Goal: Transaction & Acquisition: Purchase product/service

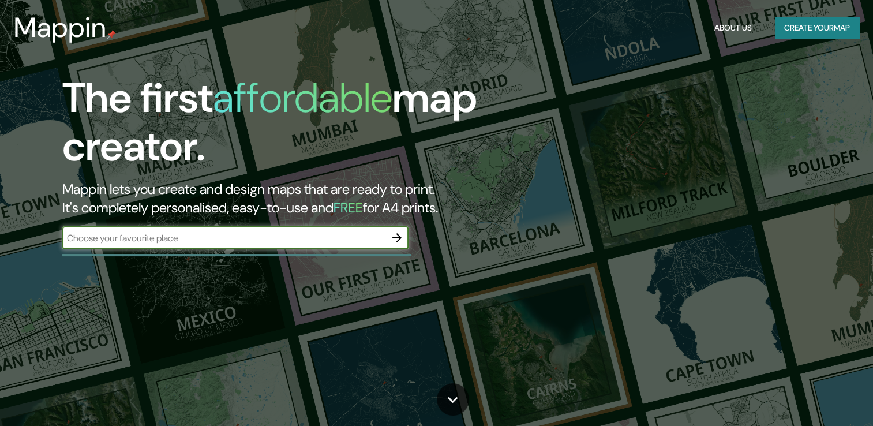
click at [262, 240] on input "text" at bounding box center [223, 237] width 323 height 13
type input "[GEOGRAPHIC_DATA]"
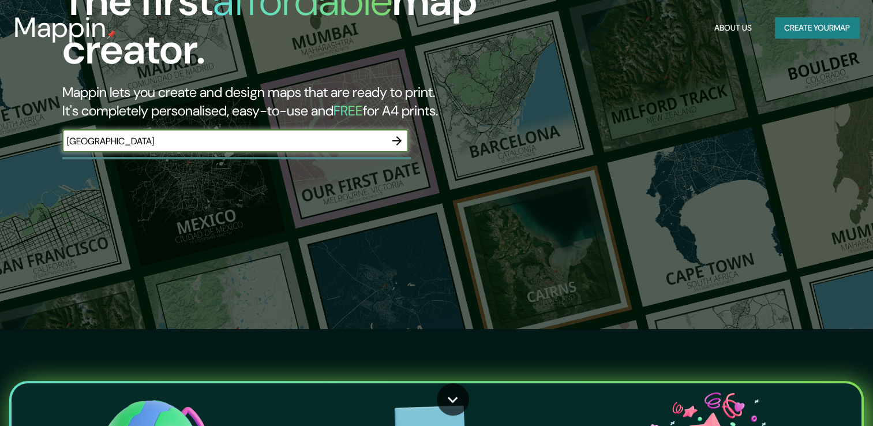
scroll to position [115, 0]
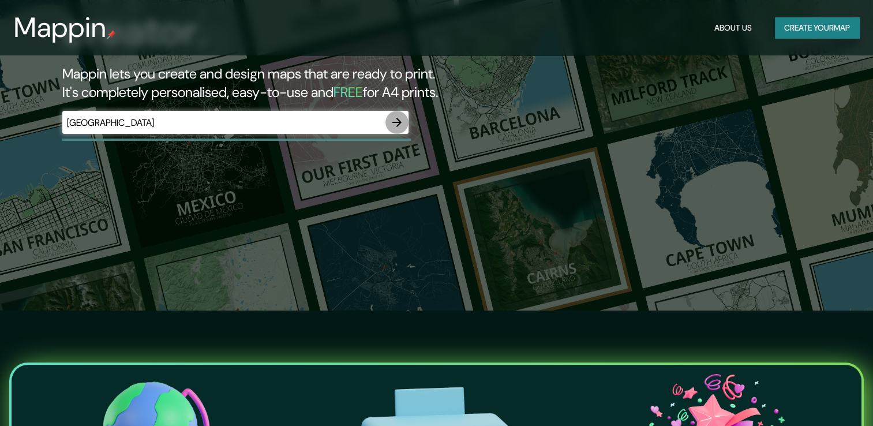
click at [395, 123] on icon "button" at bounding box center [397, 122] width 14 height 14
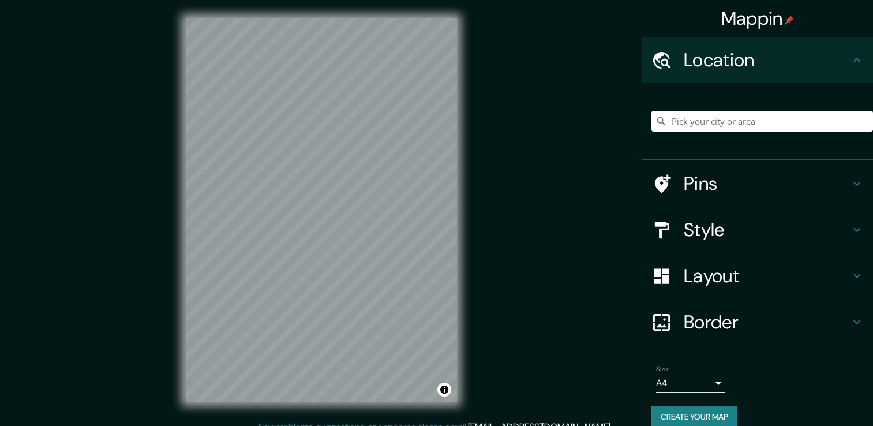
click at [837, 221] on h4 "Style" at bounding box center [767, 229] width 166 height 23
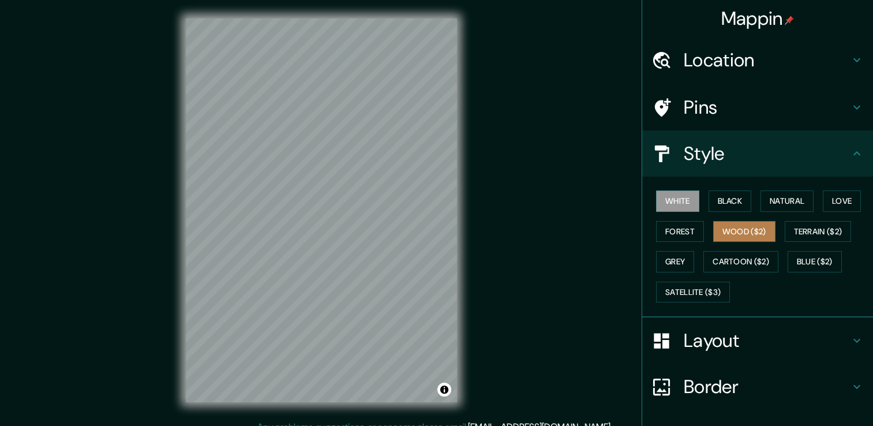
click at [740, 224] on button "Wood ($2)" at bounding box center [744, 231] width 62 height 21
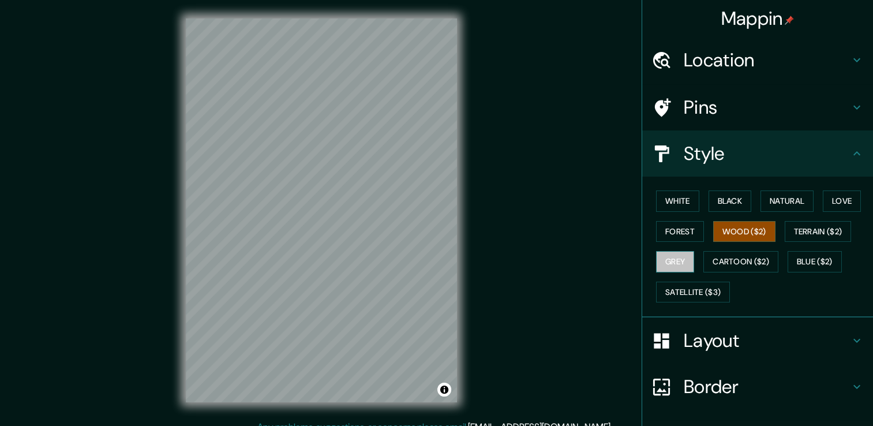
click at [668, 262] on button "Grey" at bounding box center [675, 261] width 38 height 21
click at [838, 195] on button "Love" at bounding box center [842, 200] width 38 height 21
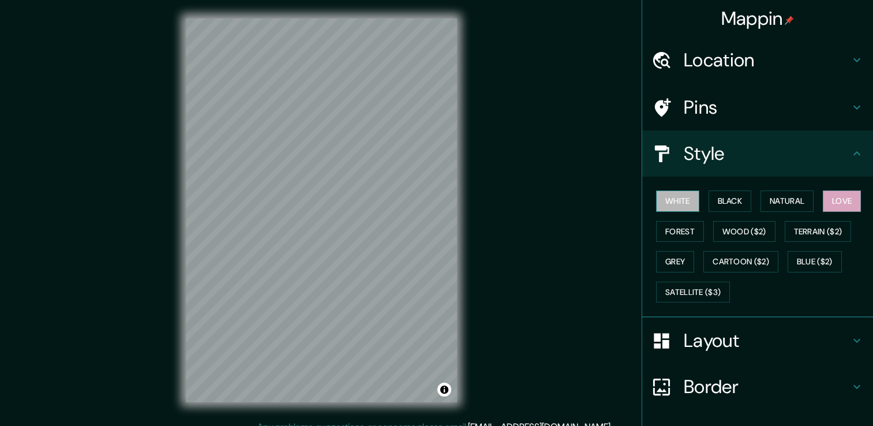
click at [675, 199] on button "White" at bounding box center [677, 200] width 43 height 21
click at [728, 196] on button "Black" at bounding box center [730, 200] width 43 height 21
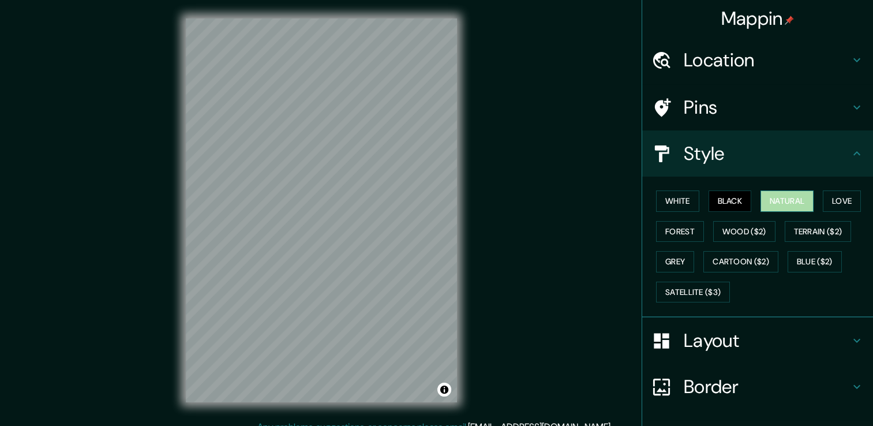
click at [780, 197] on button "Natural" at bounding box center [787, 200] width 53 height 21
click at [676, 224] on button "Forest" at bounding box center [680, 231] width 48 height 21
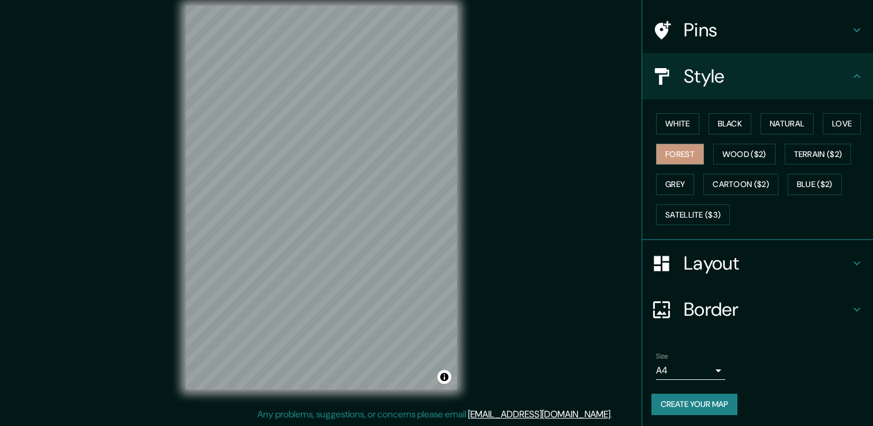
scroll to position [78, 0]
click at [703, 404] on button "Create your map" at bounding box center [694, 403] width 86 height 21
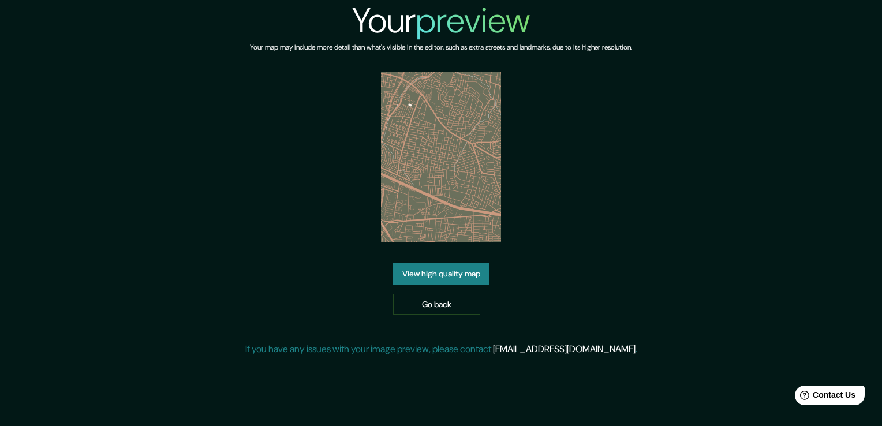
click at [446, 278] on link "View high quality map" at bounding box center [441, 273] width 96 height 21
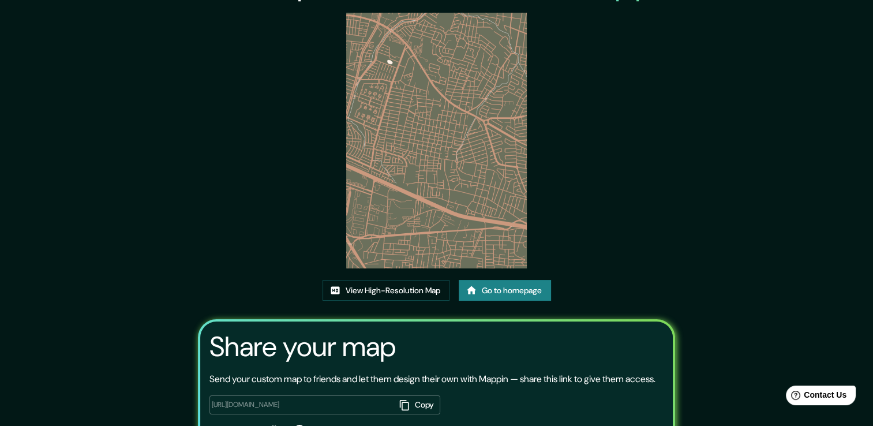
scroll to position [2, 0]
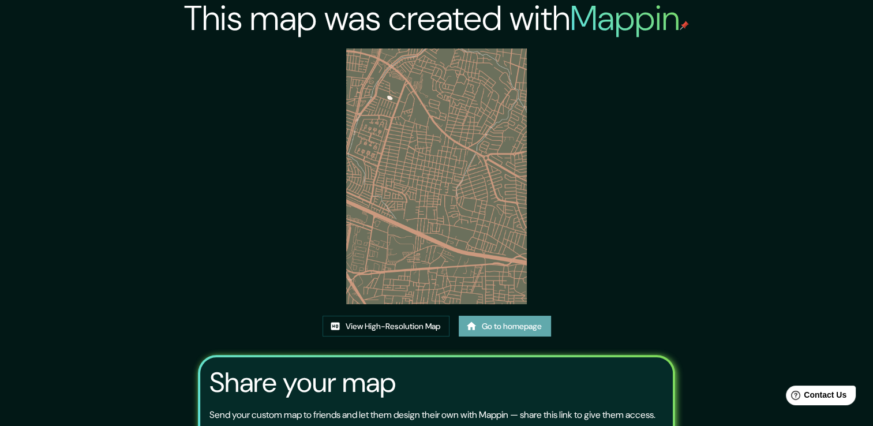
click at [519, 328] on link "Go to homepage" at bounding box center [505, 326] width 92 height 21
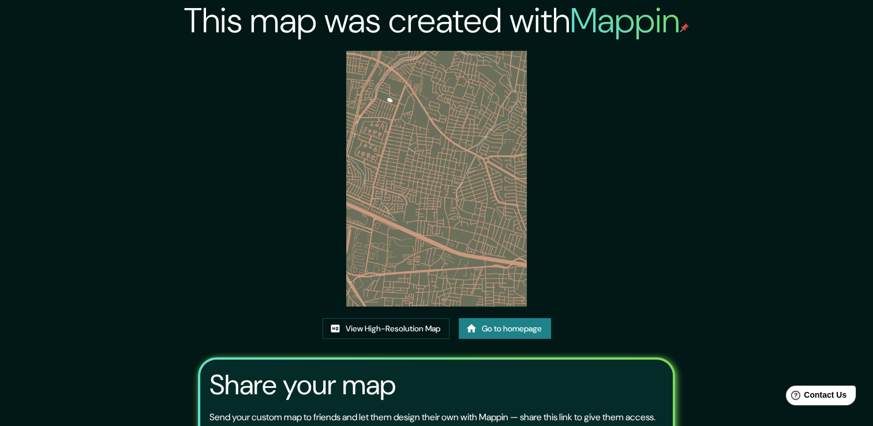
scroll to position [2, 0]
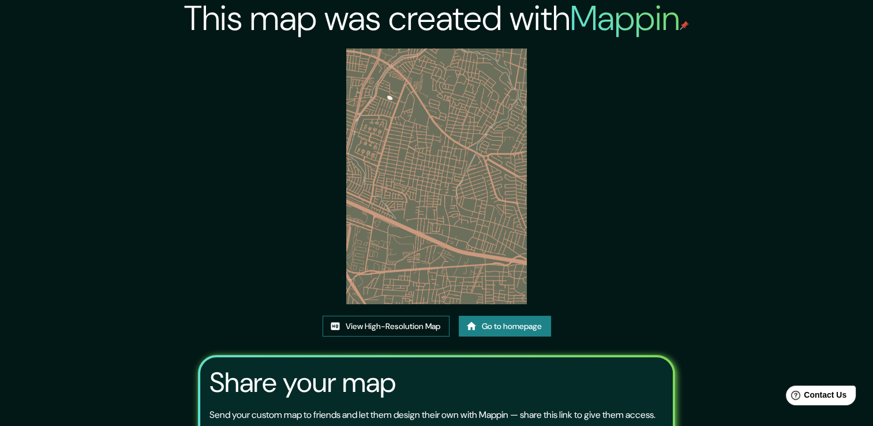
click at [425, 324] on link "View High-Resolution Map" at bounding box center [386, 326] width 127 height 21
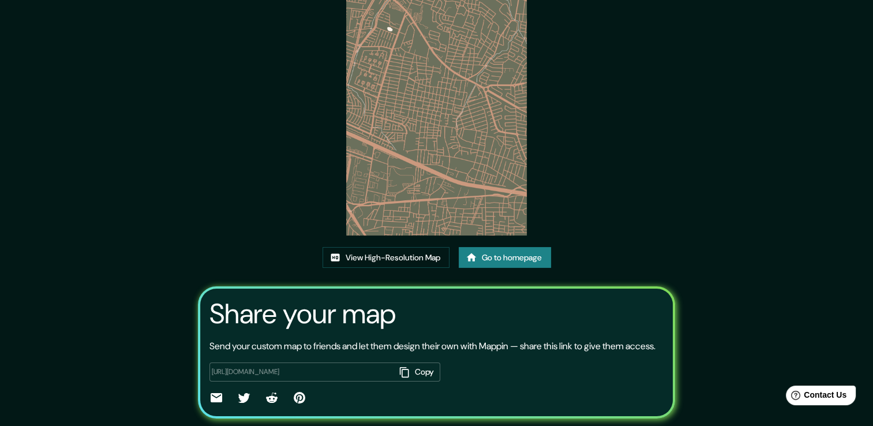
scroll to position [0, 0]
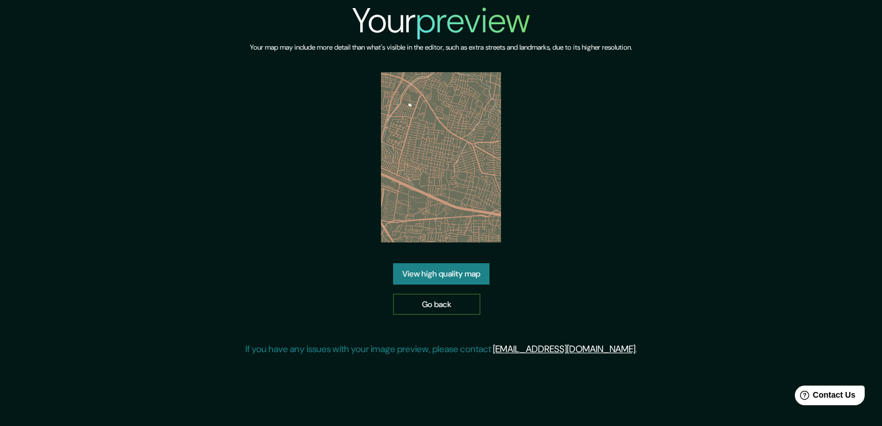
click at [439, 296] on link "Go back" at bounding box center [436, 304] width 87 height 21
click at [438, 280] on link "View high quality map" at bounding box center [441, 273] width 96 height 21
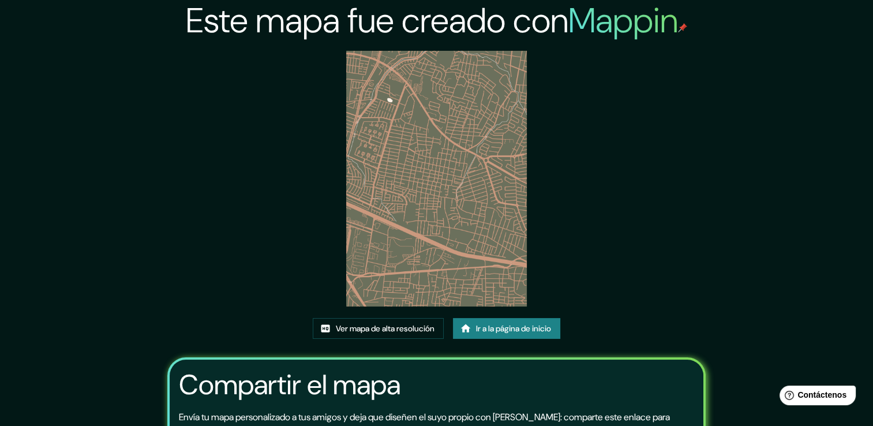
click at [470, 186] on img at bounding box center [436, 179] width 181 height 256
click at [385, 330] on font "Ver mapa de alta resolución" at bounding box center [385, 328] width 99 height 14
